Goal: Task Accomplishment & Management: Complete application form

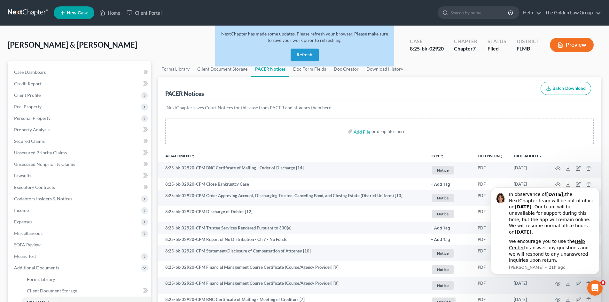
click at [32, 13] on link at bounding box center [28, 13] width 41 height 12
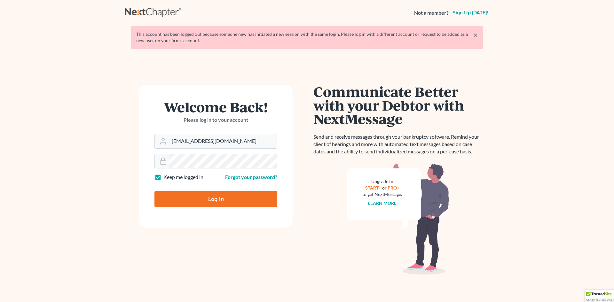
click at [210, 198] on input "Log In" at bounding box center [215, 199] width 123 height 16
type input "Thinking..."
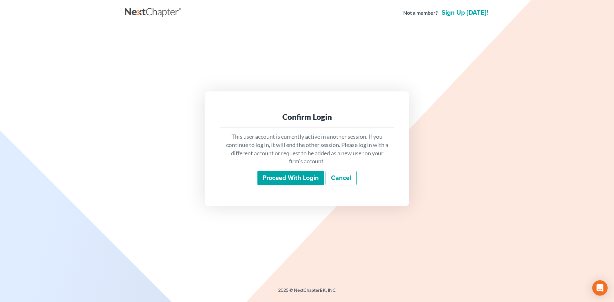
click at [280, 181] on input "Proceed with login" at bounding box center [290, 178] width 66 height 15
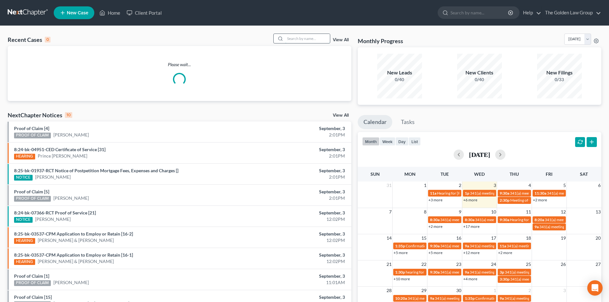
click at [289, 38] on input "search" at bounding box center [307, 38] width 45 height 9
type input "z"
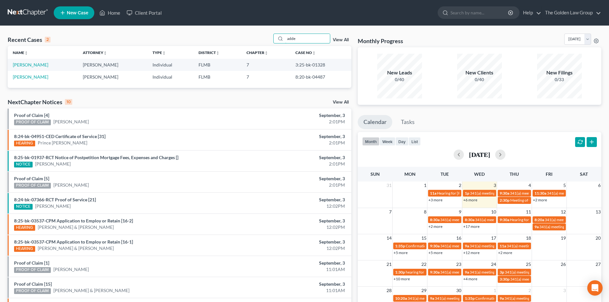
type input "adde"
click at [37, 68] on td "[PERSON_NAME]" at bounding box center [43, 65] width 70 height 12
click at [38, 66] on link "[PERSON_NAME]" at bounding box center [30, 64] width 35 height 5
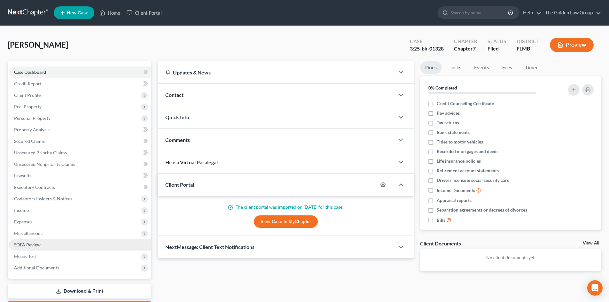
scroll to position [32, 0]
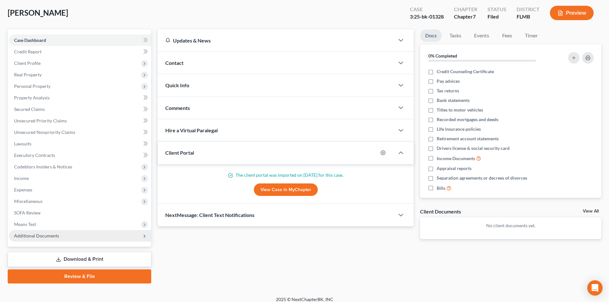
click at [56, 240] on span "Additional Documents" at bounding box center [80, 236] width 142 height 12
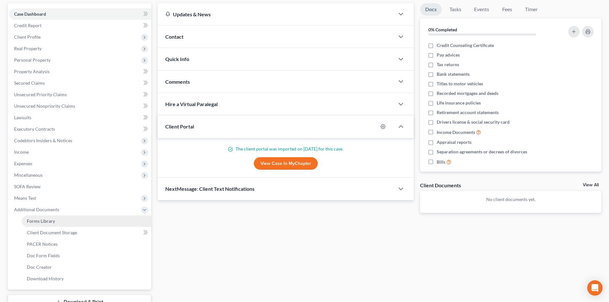
scroll to position [107, 0]
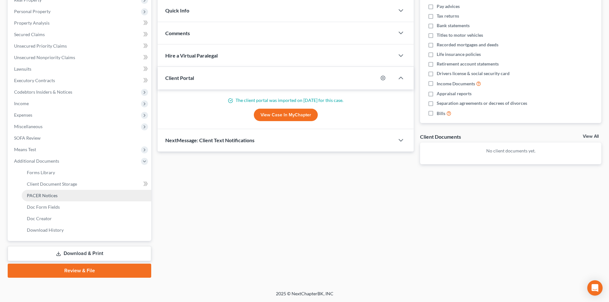
click at [58, 196] on link "PACER Notices" at bounding box center [86, 196] width 129 height 12
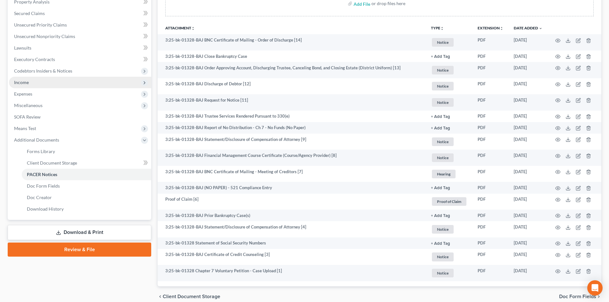
scroll to position [64, 0]
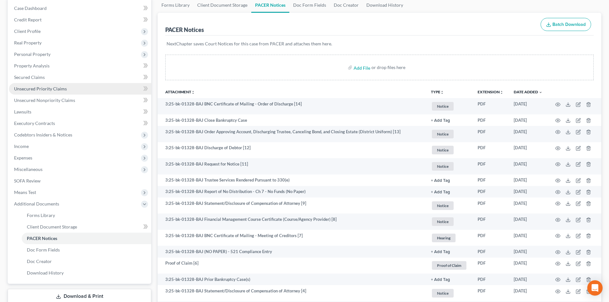
click at [69, 86] on link "Unsecured Priority Claims" at bounding box center [80, 89] width 142 height 12
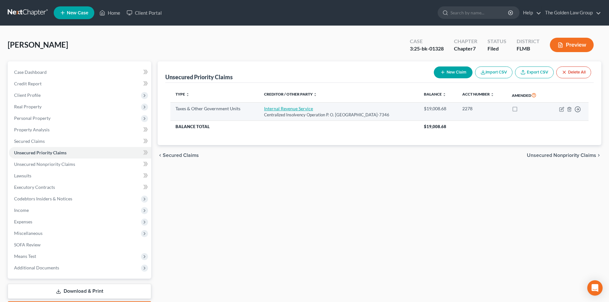
click at [299, 110] on link "Internal Revenue Service" at bounding box center [288, 108] width 49 height 5
select select "0"
select select "39"
select select "0"
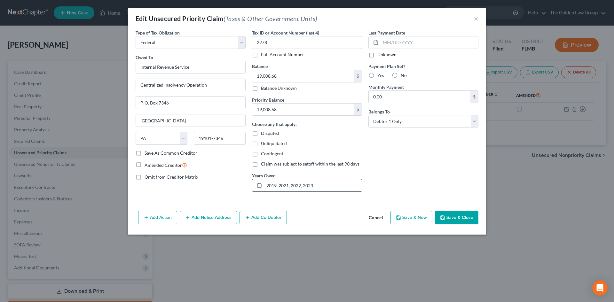
drag, startPoint x: 318, startPoint y: 185, endPoint x: 260, endPoint y: 185, distance: 58.2
click at [260, 185] on div "2019, 2021, 2022, 2023" at bounding box center [307, 185] width 110 height 13
click at [476, 20] on button "×" at bounding box center [476, 19] width 4 height 8
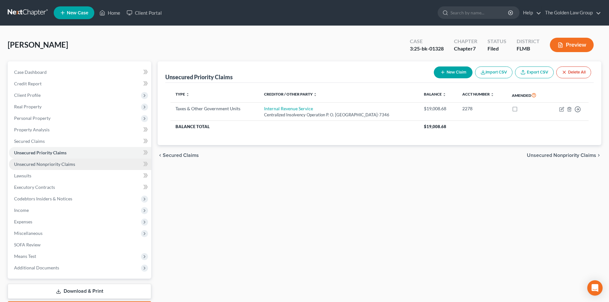
click at [60, 161] on span "Unsecured Nonpriority Claims" at bounding box center [44, 163] width 61 height 5
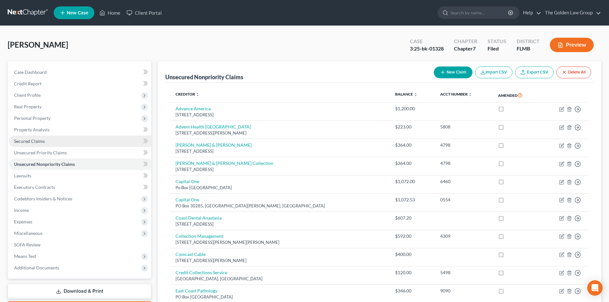
click at [38, 142] on span "Secured Claims" at bounding box center [29, 140] width 31 height 5
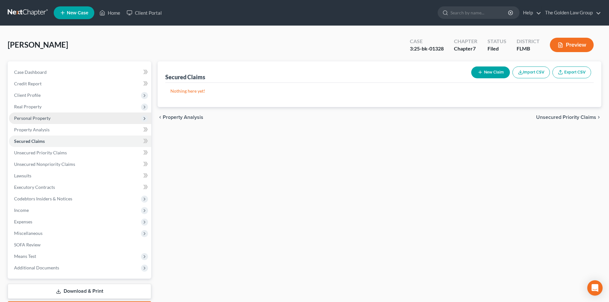
click at [48, 119] on span "Personal Property" at bounding box center [32, 117] width 36 height 5
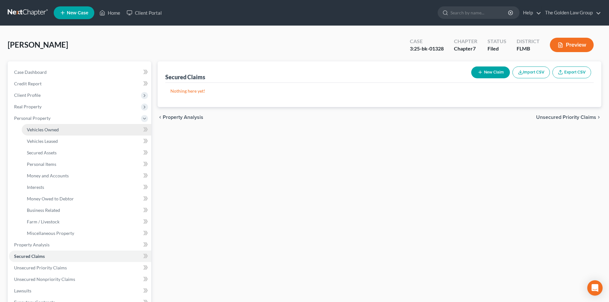
click at [54, 129] on span "Vehicles Owned" at bounding box center [43, 129] width 32 height 5
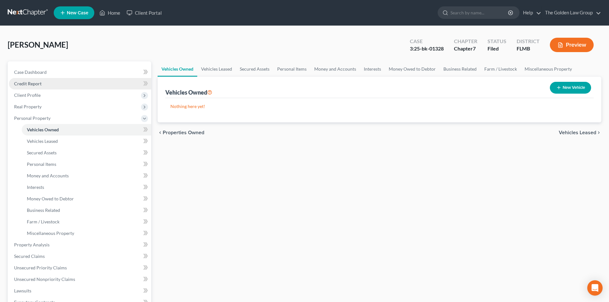
click at [40, 81] on span "Credit Report" at bounding box center [27, 83] width 27 height 5
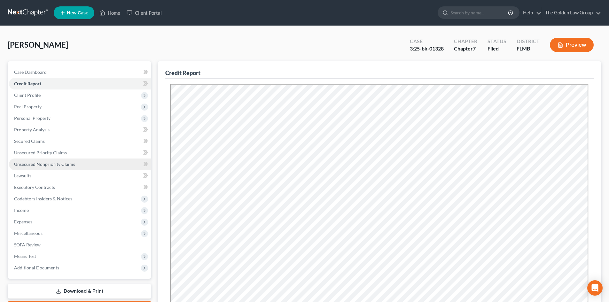
click at [48, 160] on link "Unsecured Nonpriority Claims" at bounding box center [80, 165] width 142 height 12
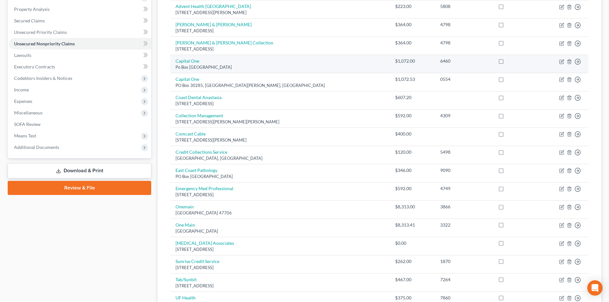
scroll to position [128, 0]
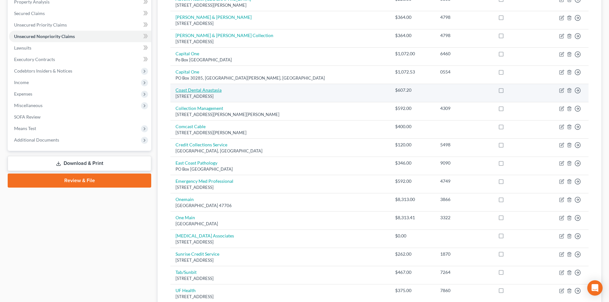
click at [211, 89] on link "Coast Dental Anastasia" at bounding box center [198, 89] width 46 height 5
select select "9"
select select "0"
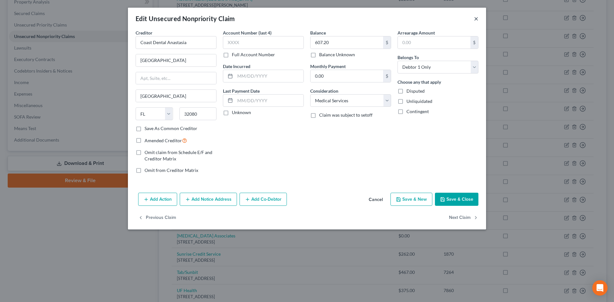
click at [475, 19] on button "×" at bounding box center [476, 19] width 4 height 8
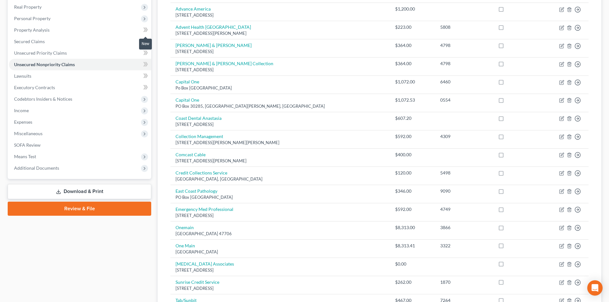
scroll to position [96, 0]
